Goal: Task Accomplishment & Management: Manage account settings

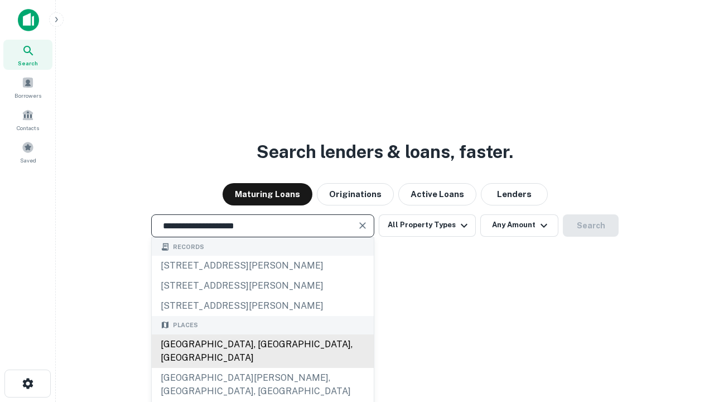
click at [262, 367] on div "[GEOGRAPHIC_DATA], [GEOGRAPHIC_DATA], [GEOGRAPHIC_DATA]" at bounding box center [263, 350] width 222 height 33
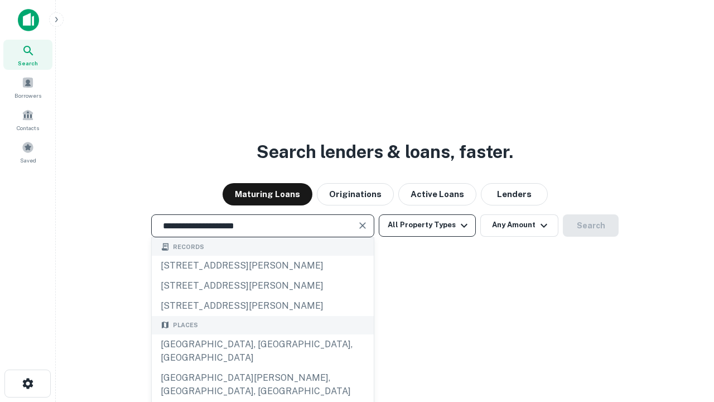
click at [427, 225] on button "All Property Types" at bounding box center [427, 225] width 97 height 22
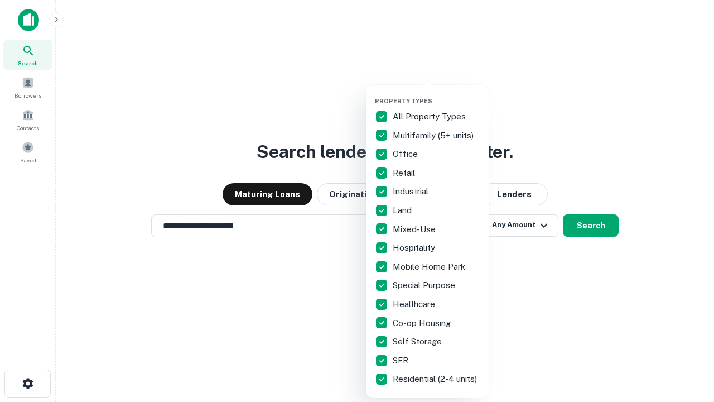
type input "**********"
click at [436, 94] on button "button" at bounding box center [436, 94] width 123 height 1
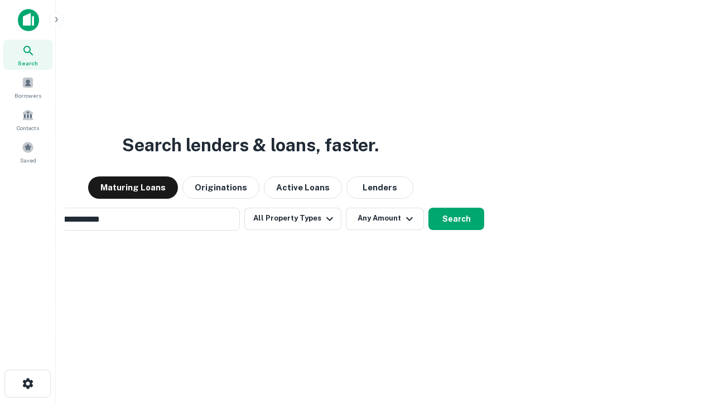
scroll to position [17, 0]
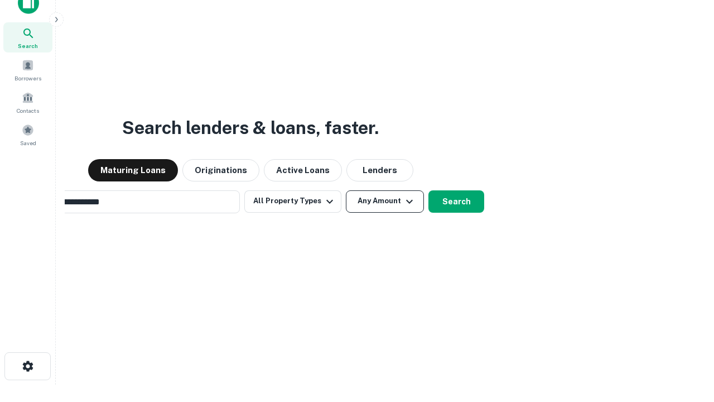
click at [346, 190] on button "Any Amount" at bounding box center [385, 201] width 78 height 22
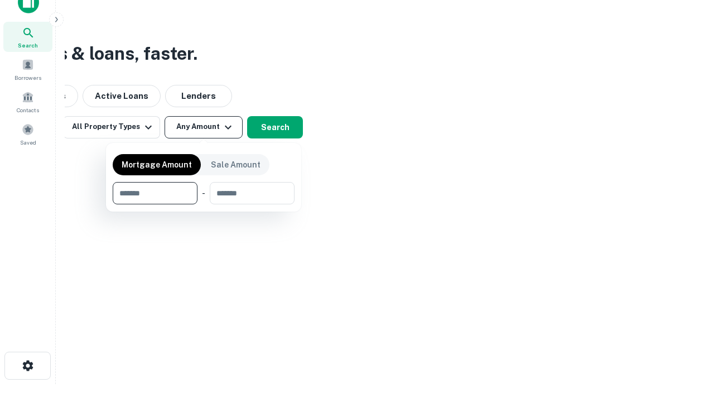
type input "*******"
click at [204, 204] on button "button" at bounding box center [204, 204] width 182 height 1
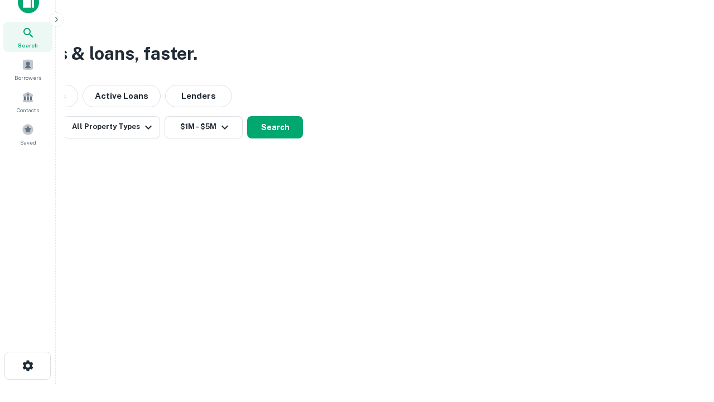
scroll to position [17, 0]
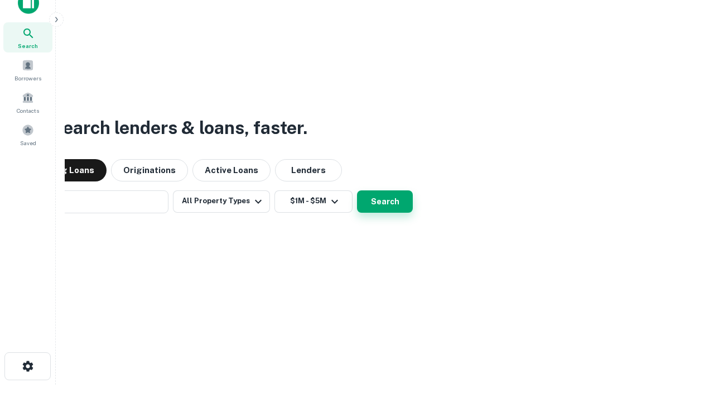
click at [357, 190] on button "Search" at bounding box center [385, 201] width 56 height 22
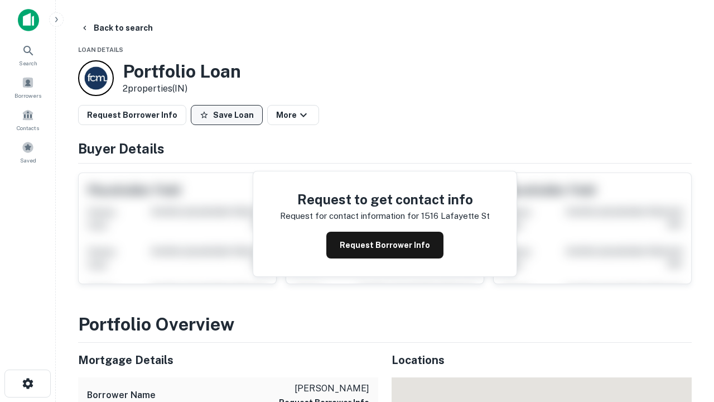
click at [226, 115] on button "Save Loan" at bounding box center [227, 115] width 72 height 20
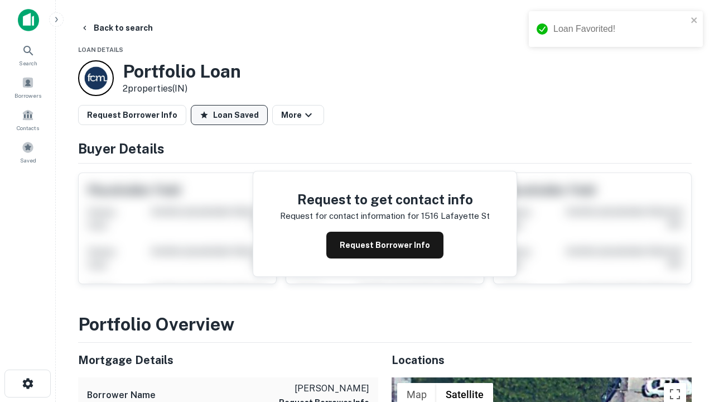
click at [229, 115] on button "Loan Saved" at bounding box center [229, 115] width 77 height 20
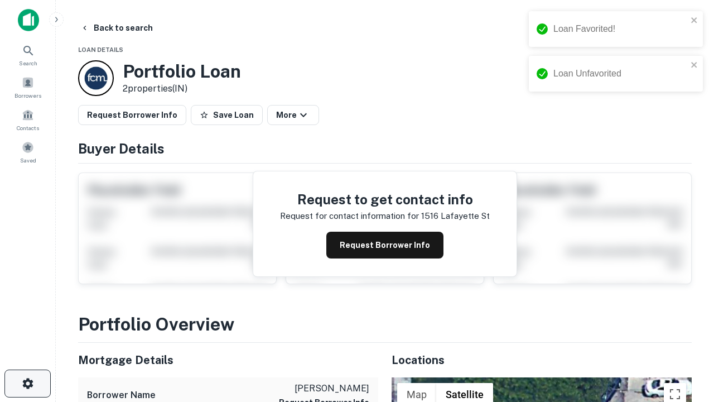
click at [27, 383] on icon "button" at bounding box center [27, 382] width 13 height 13
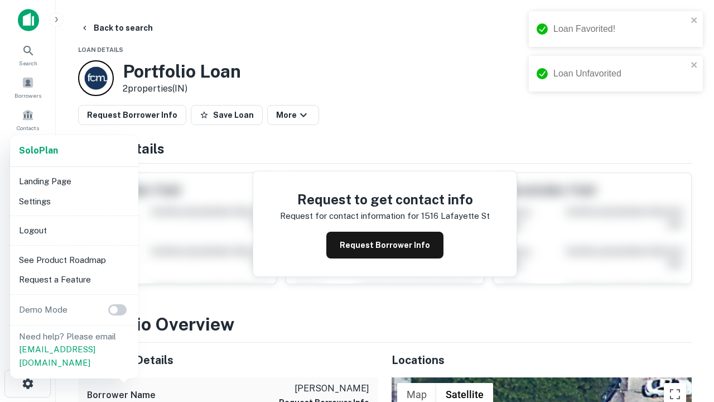
click at [74, 230] on li "Logout" at bounding box center [73, 230] width 119 height 20
